Goal: Information Seeking & Learning: Learn about a topic

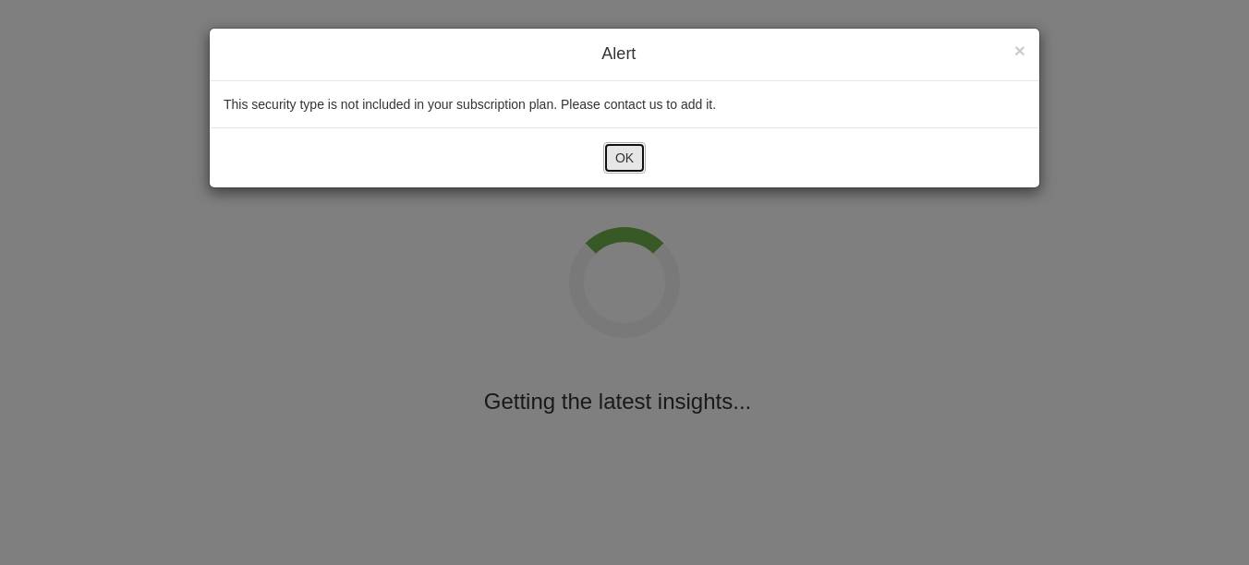
click at [613, 169] on button "OK" at bounding box center [624, 157] width 43 height 31
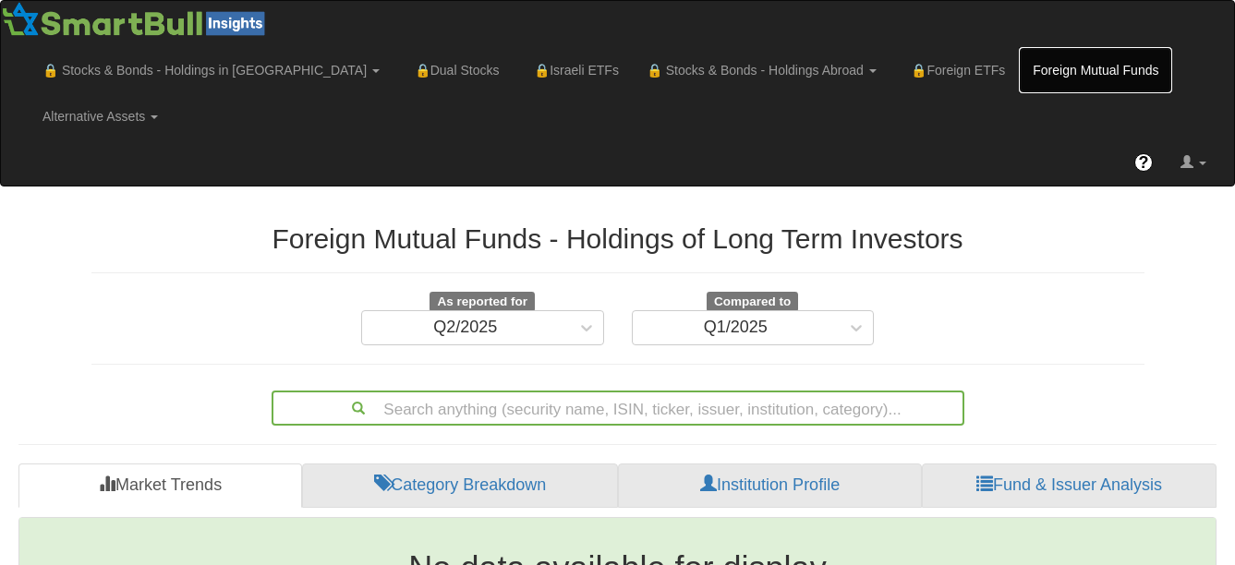
click at [1019, 76] on link "Foreign Mutual Funds" at bounding box center [1095, 70] width 153 height 46
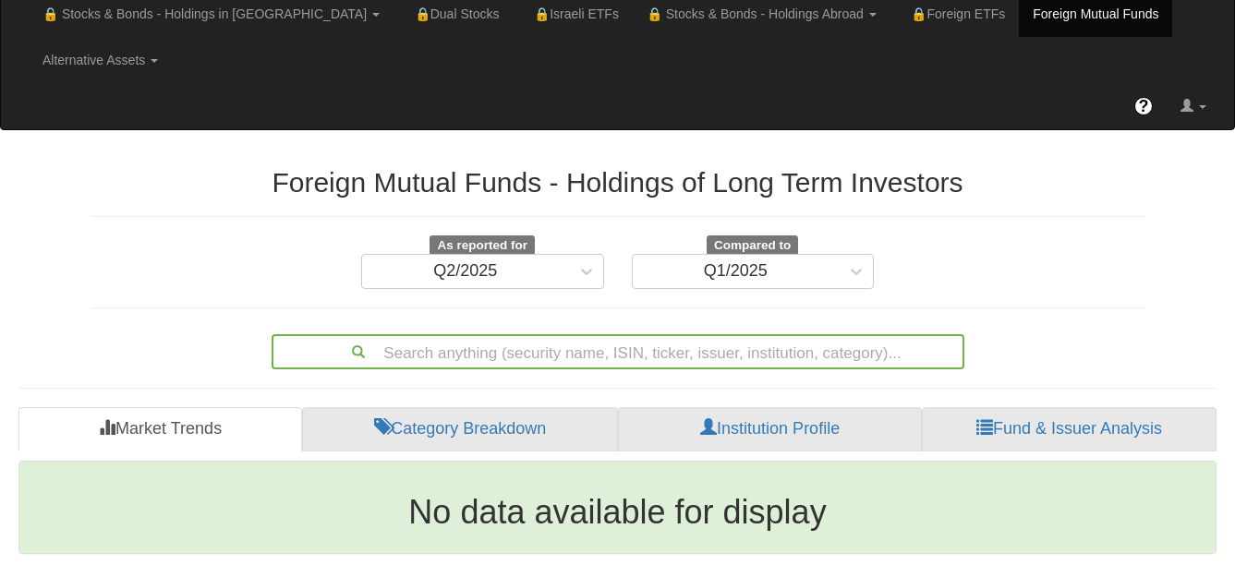
scroll to position [106, 0]
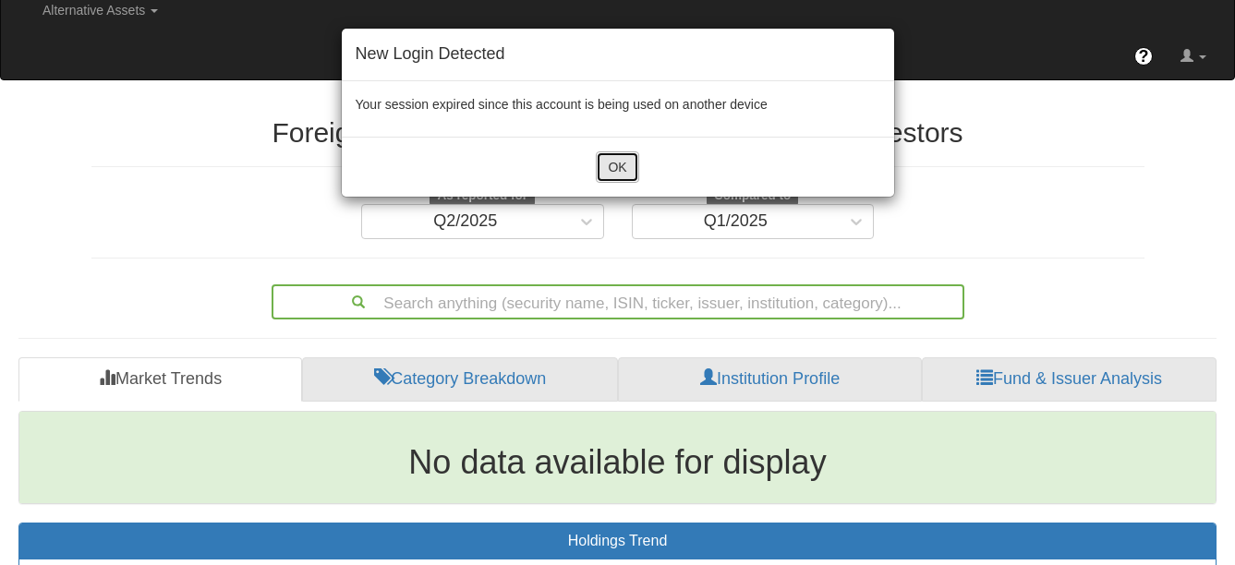
click at [606, 176] on button "OK" at bounding box center [617, 167] width 43 height 31
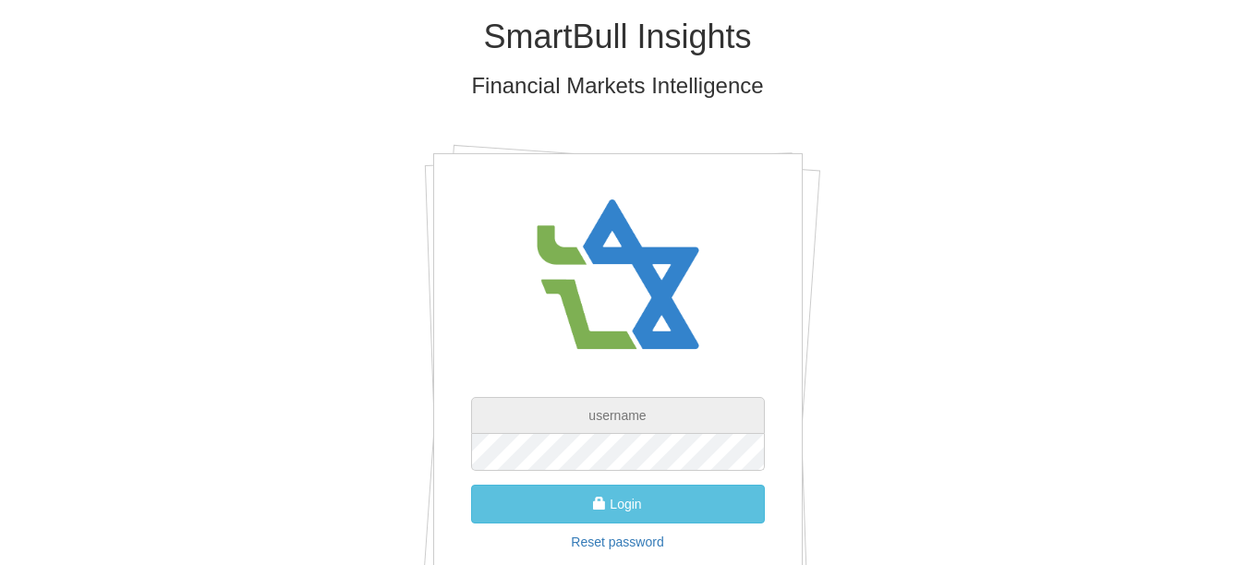
type input "[EMAIL_ADDRESS][PERSON_NAME][DOMAIN_NAME]"
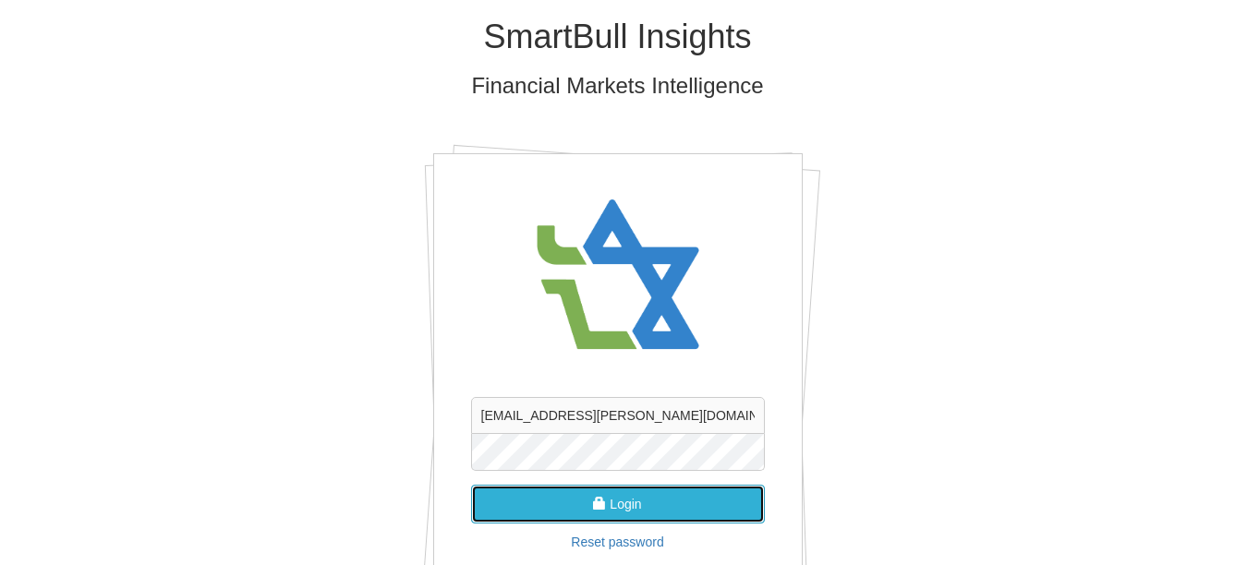
click at [658, 508] on button "Login" at bounding box center [618, 504] width 294 height 39
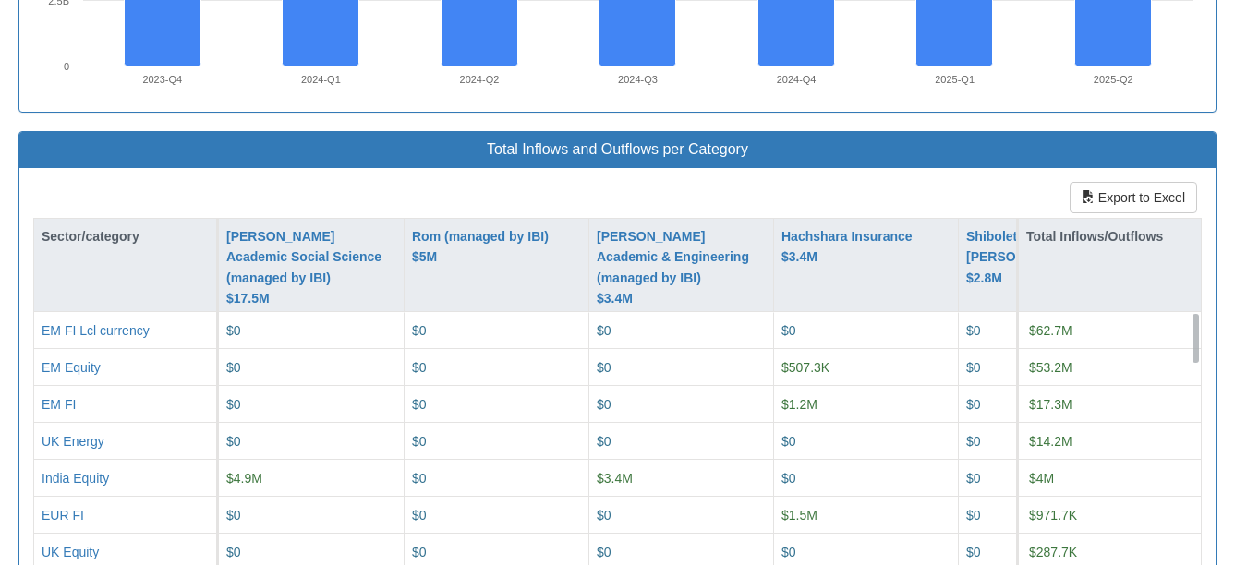
scroll to position [1956, 0]
